Goal: Task Accomplishment & Management: Manage account settings

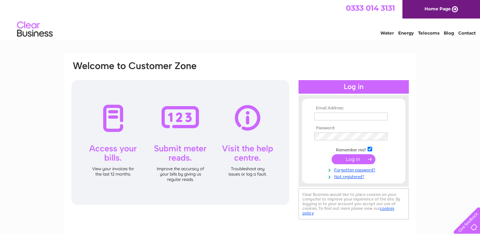
click at [343, 118] on input "text" at bounding box center [350, 116] width 73 height 8
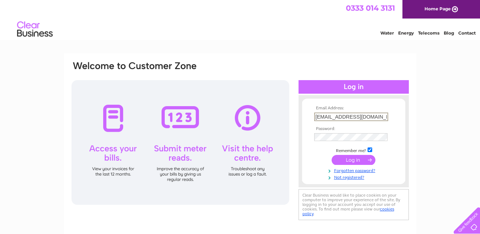
type input "[EMAIL_ADDRESS][DOMAIN_NAME]"
click at [332, 155] on input "submit" at bounding box center [354, 160] width 44 height 10
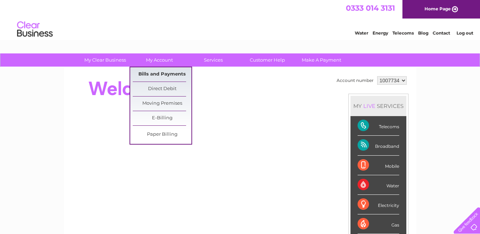
click at [169, 71] on link "Bills and Payments" at bounding box center [162, 74] width 59 height 14
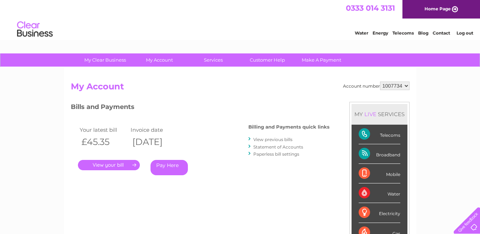
click at [121, 163] on link "." at bounding box center [109, 165] width 62 height 10
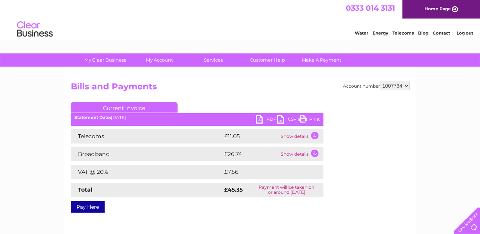
click at [263, 122] on link "PDF" at bounding box center [266, 120] width 21 height 10
